Goal: Task Accomplishment & Management: Use online tool/utility

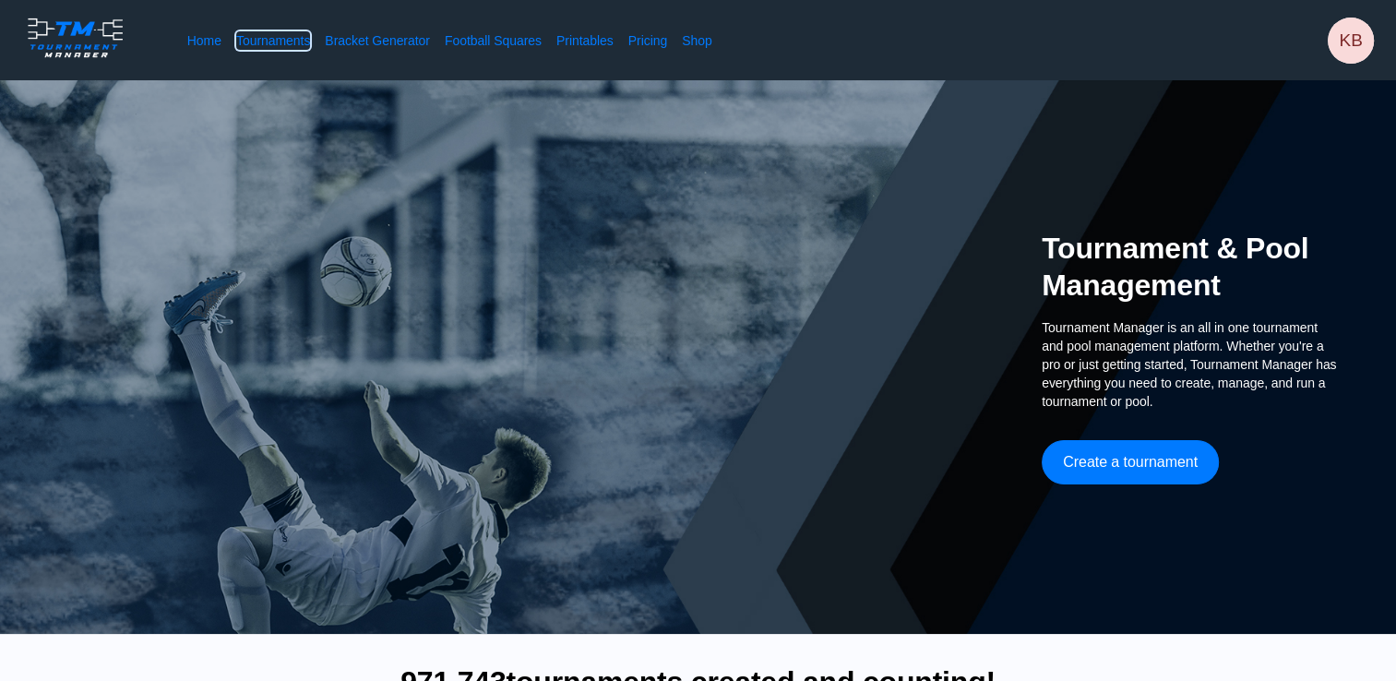
click at [273, 42] on link "Tournaments" at bounding box center [273, 40] width 74 height 18
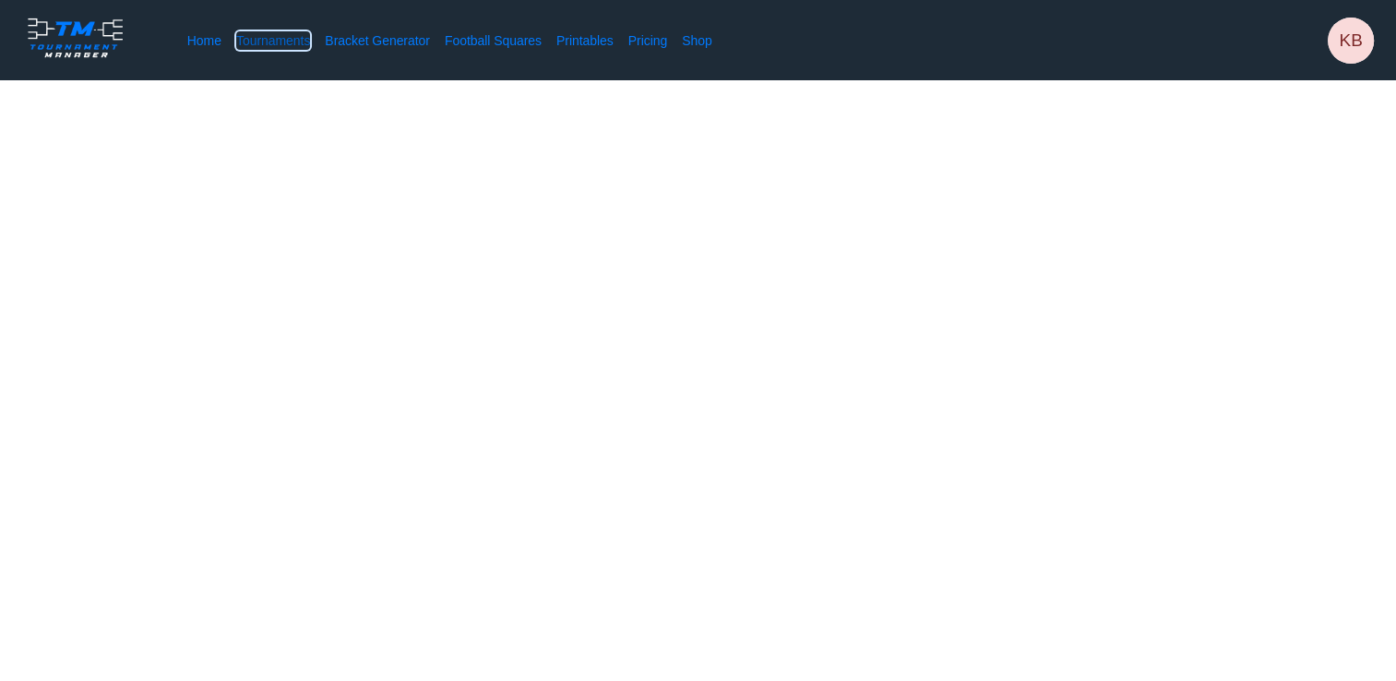
click at [277, 46] on link "Tournaments" at bounding box center [273, 40] width 74 height 18
click at [214, 46] on link "Home" at bounding box center [204, 40] width 34 height 18
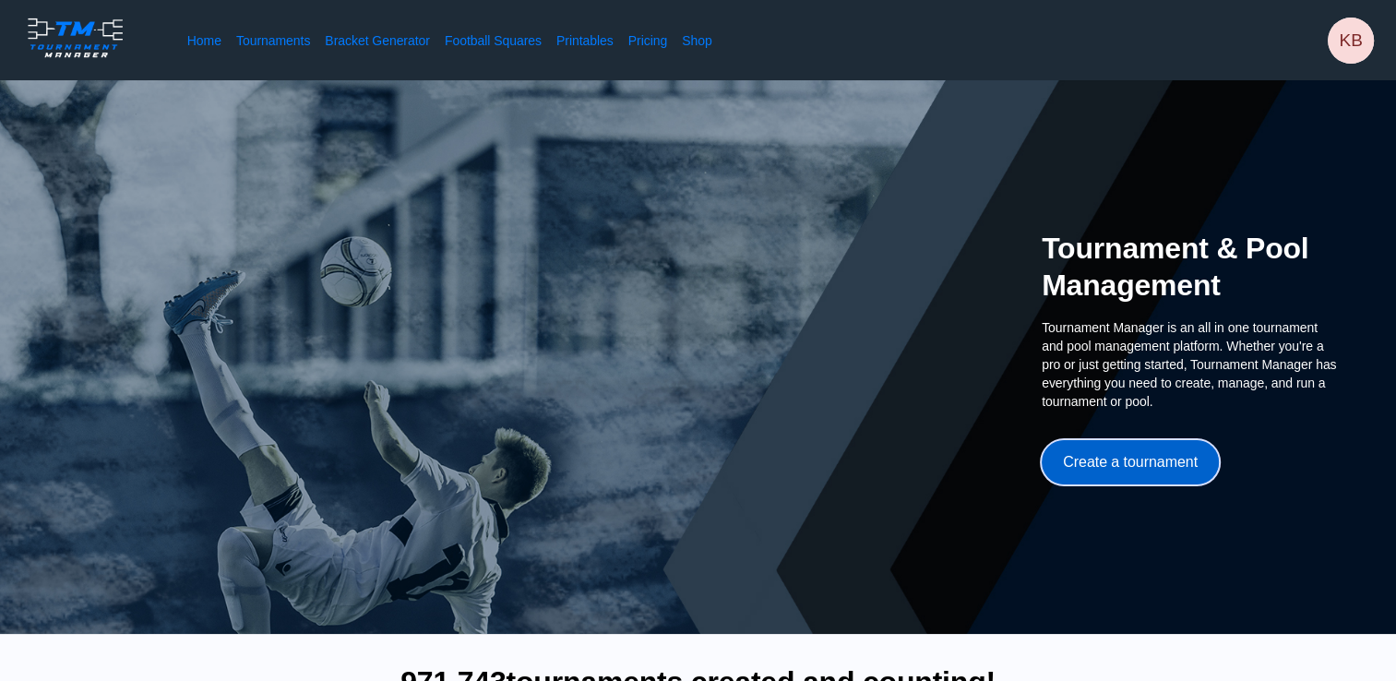
click at [1039, 459] on button "Create a tournament" at bounding box center [1129, 462] width 177 height 44
